Goal: Navigation & Orientation: Find specific page/section

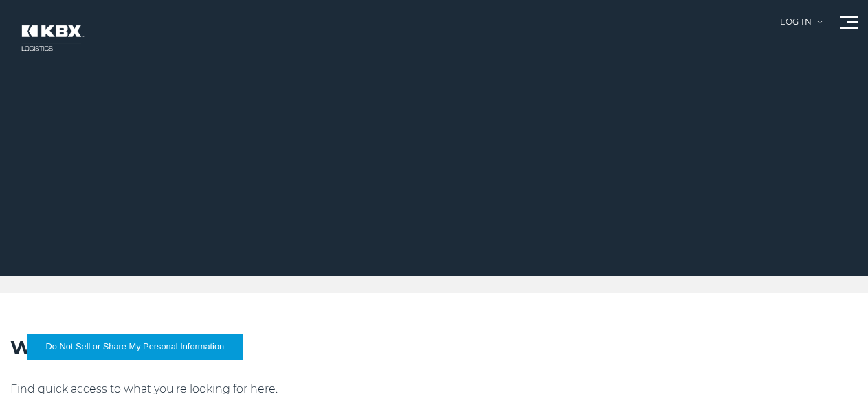
click at [851, 24] on div at bounding box center [849, 22] width 18 height 13
click at [847, 23] on span at bounding box center [852, 22] width 11 height 2
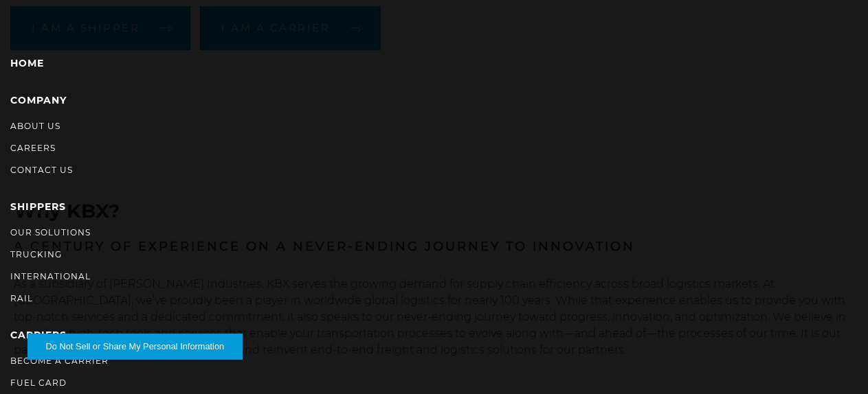
click at [764, 133] on li "About Us" at bounding box center [433, 126] width 847 height 15
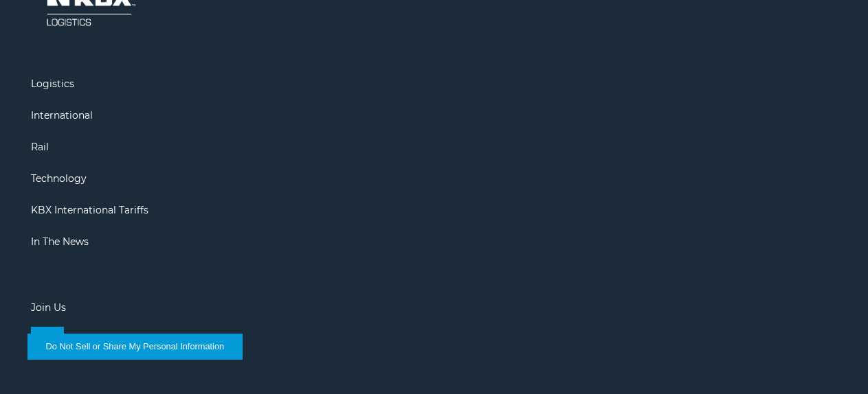
scroll to position [3161, 0]
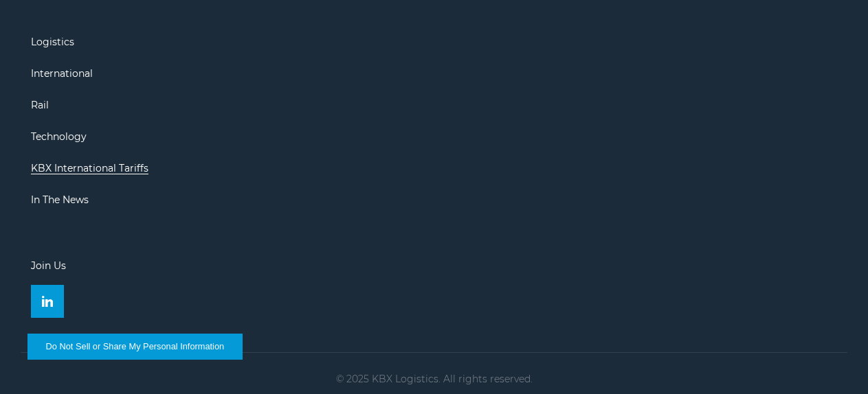
click at [121, 171] on link "KBX International Tariffs" at bounding box center [90, 168] width 118 height 12
